Goal: Check status: Check status

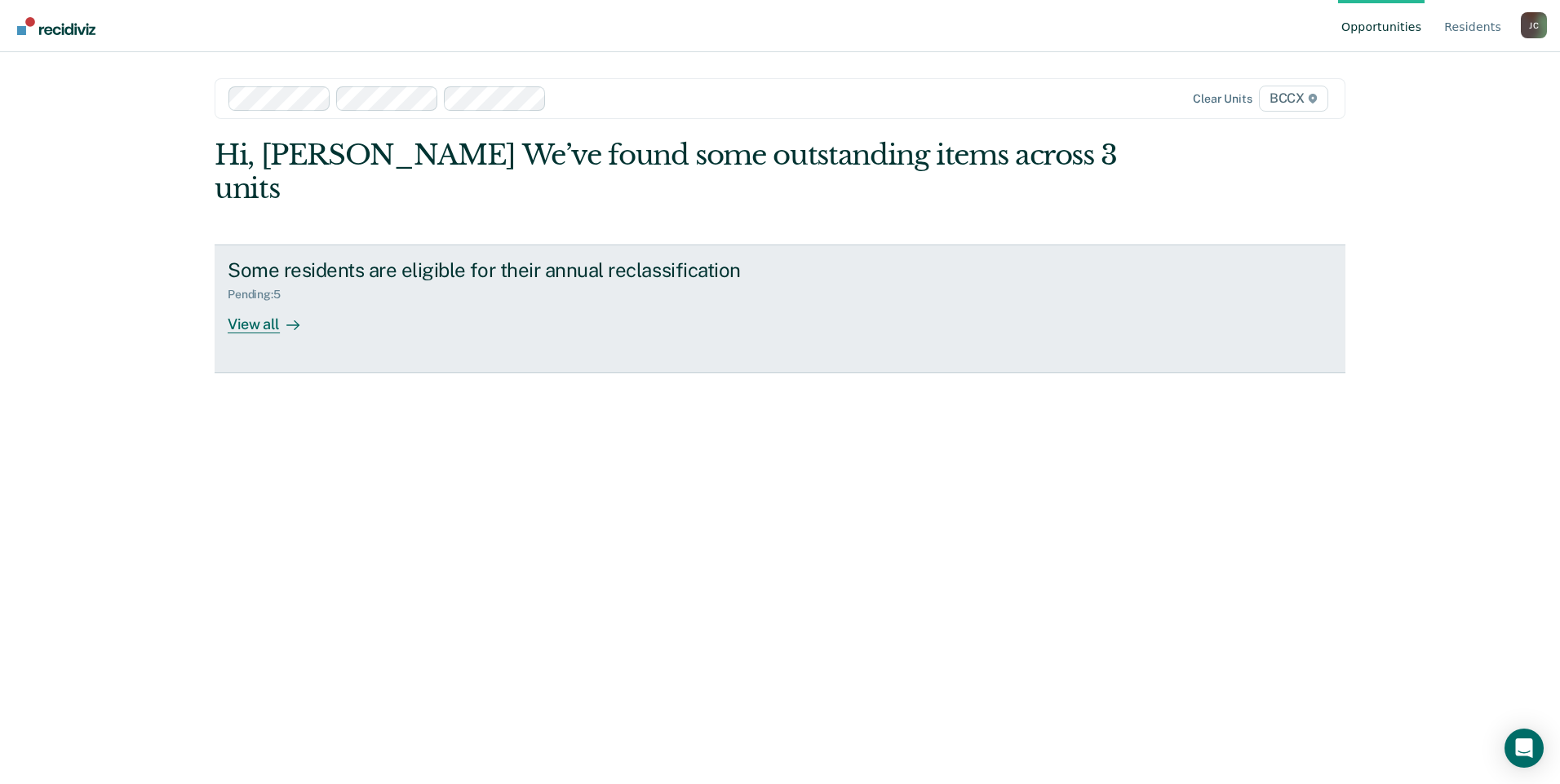
click at [253, 302] on div "View all" at bounding box center [272, 318] width 91 height 32
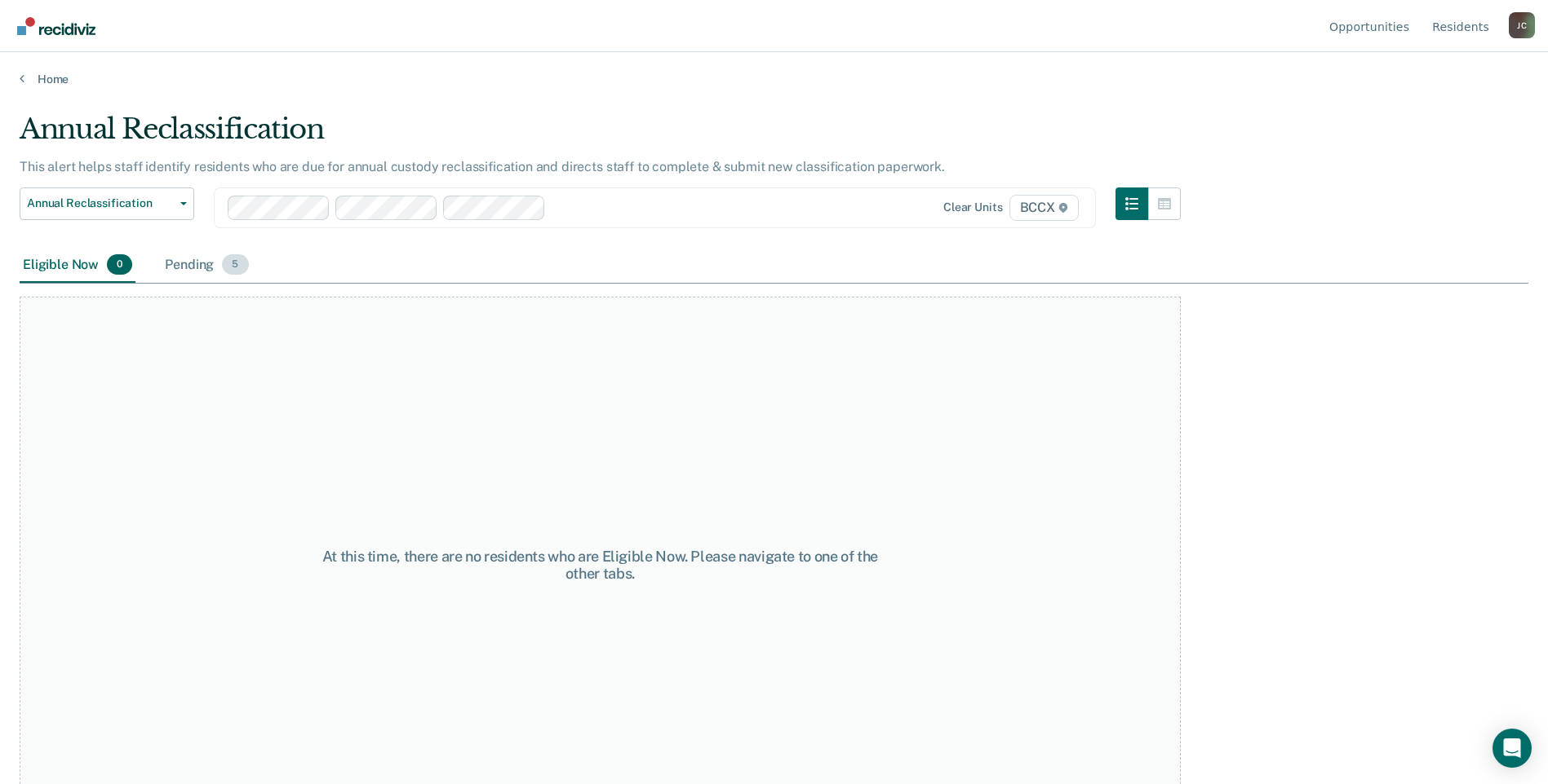
click at [239, 265] on span "5" at bounding box center [235, 265] width 26 height 21
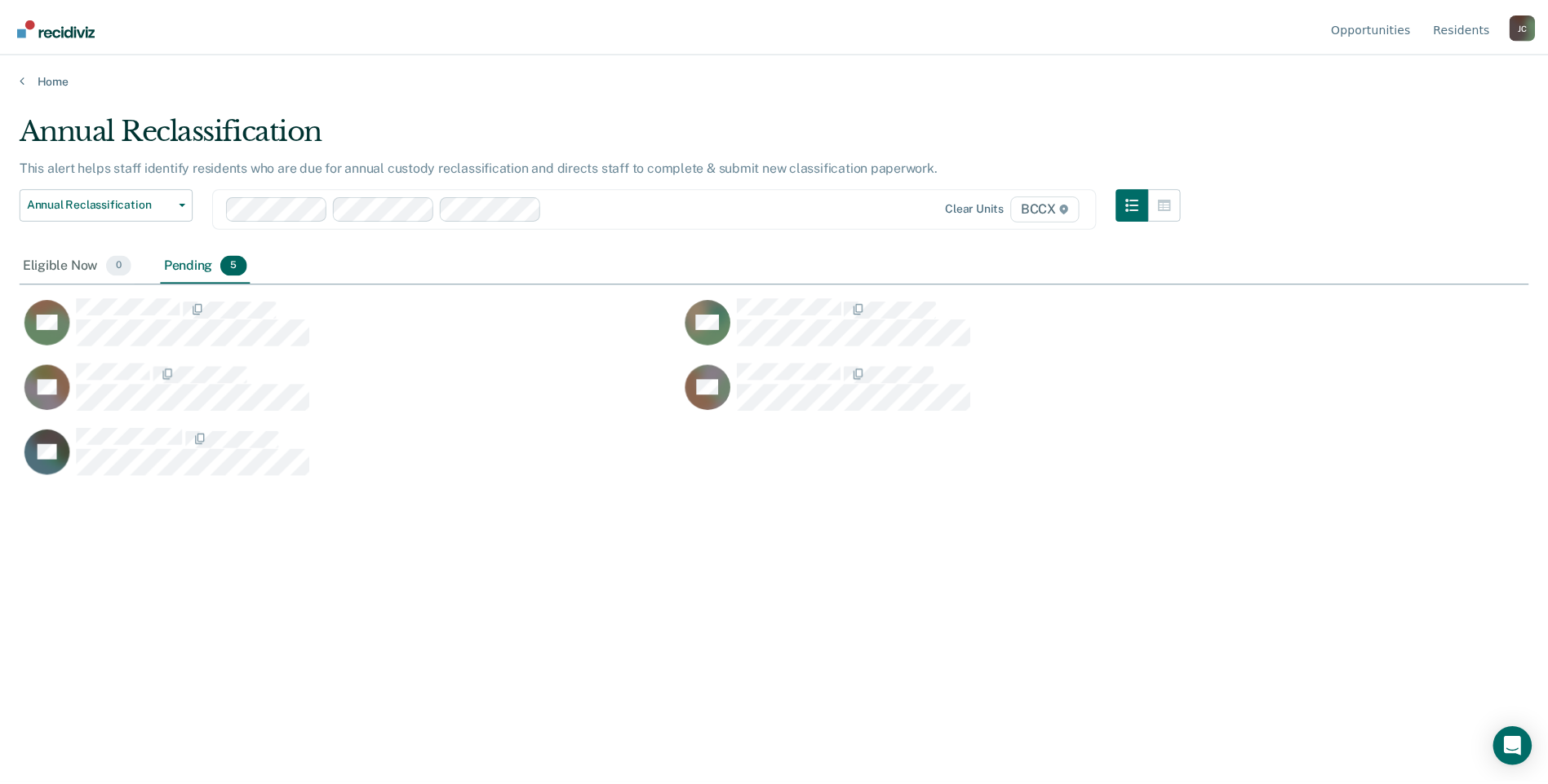
scroll to position [538, 1509]
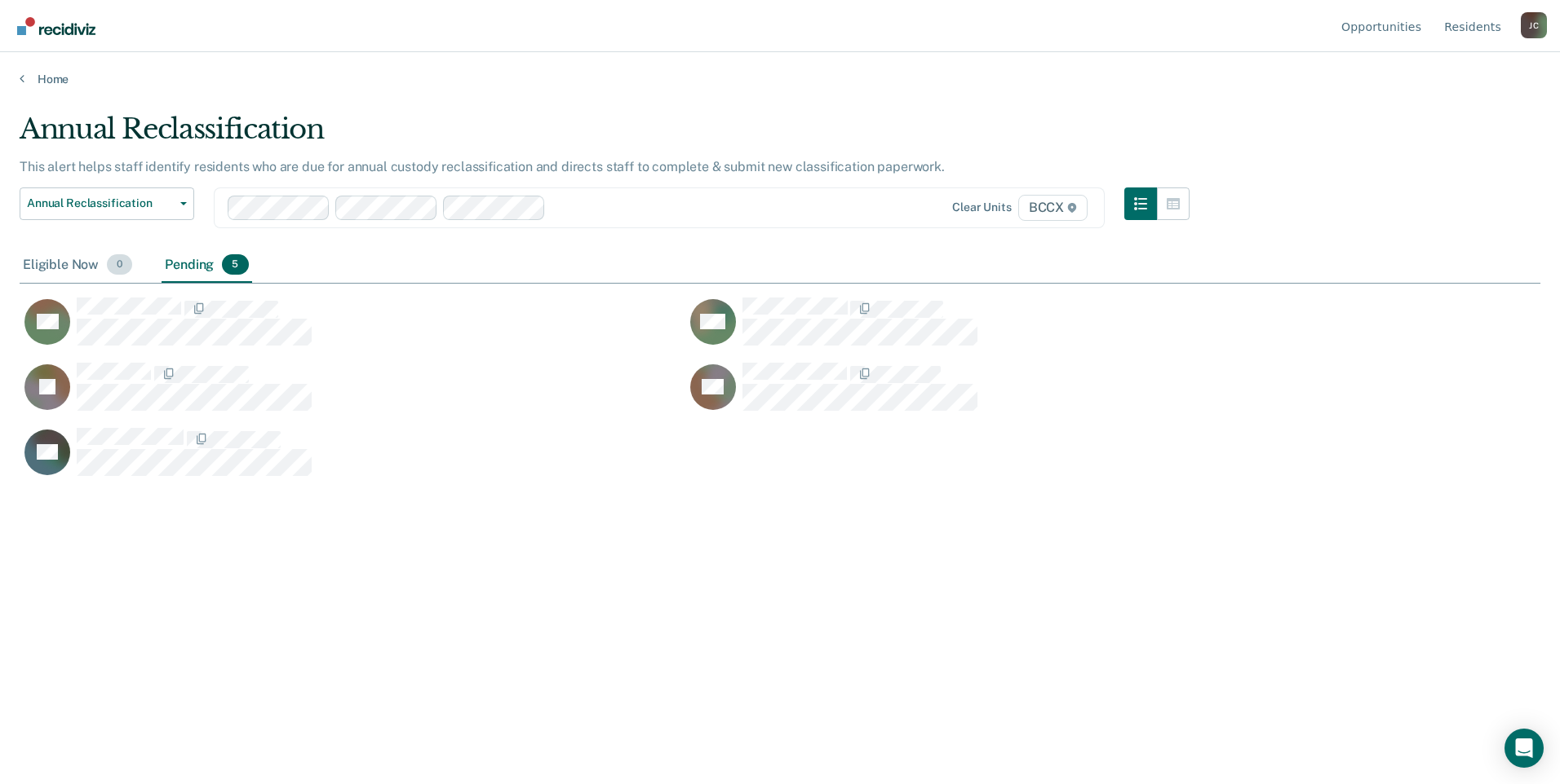
click at [64, 265] on div "Eligible Now 0" at bounding box center [77, 265] width 116 height 36
